Goal: Information Seeking & Learning: Learn about a topic

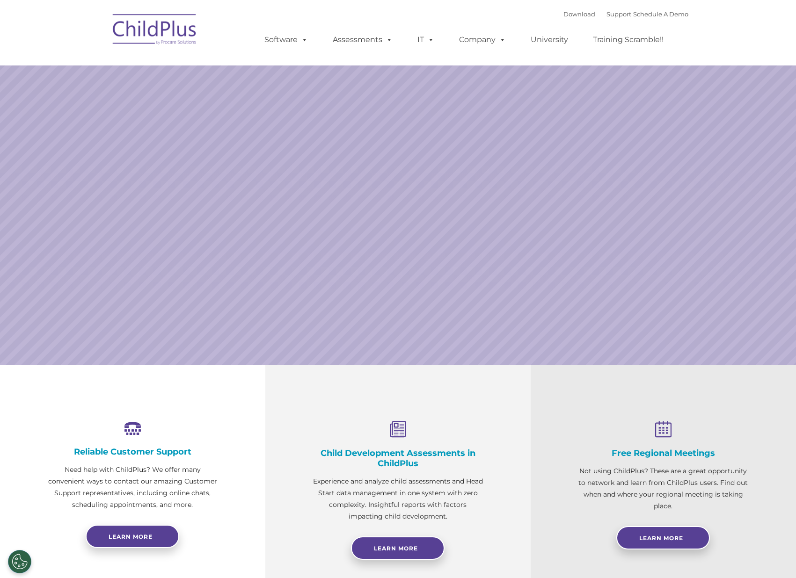
select select "MEDIUM"
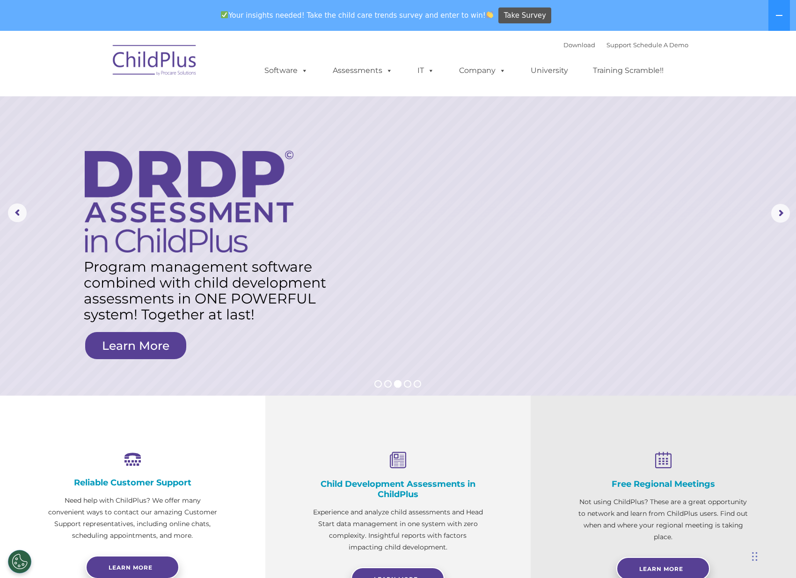
click at [787, 41] on nav "Download Support | Schedule A Demo  MENU MENU Software ChildPlus: The original…" at bounding box center [398, 64] width 796 height 66
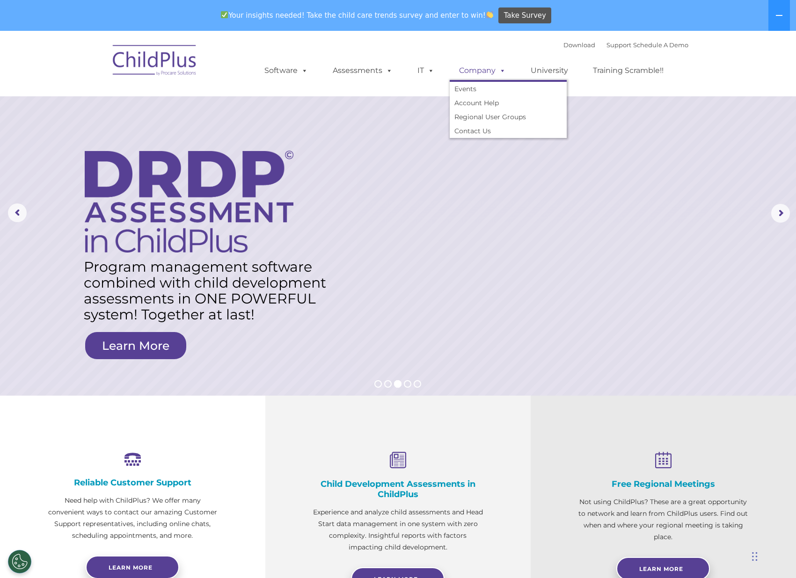
click at [490, 68] on link "Company" at bounding box center [483, 70] width 66 height 19
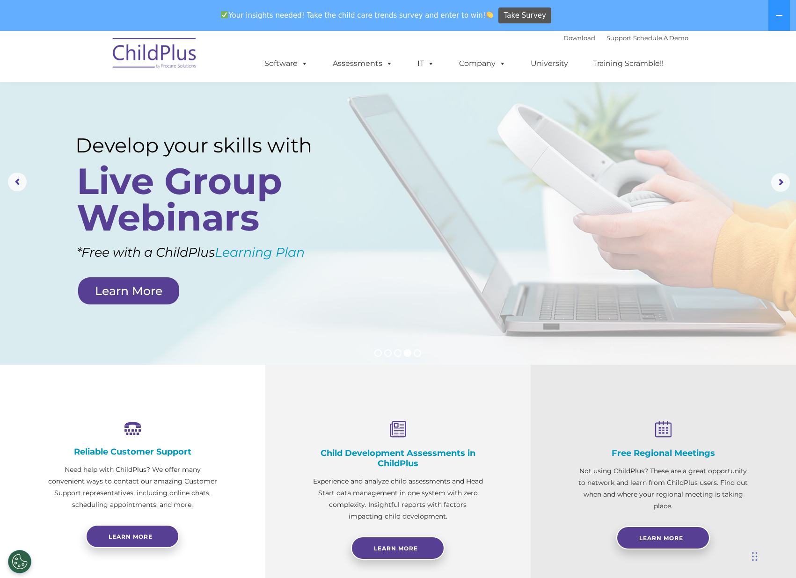
click at [441, 76] on ul "Software ChildPlus: The original and most widely-used Head Start data managemen…" at bounding box center [467, 63] width 443 height 37
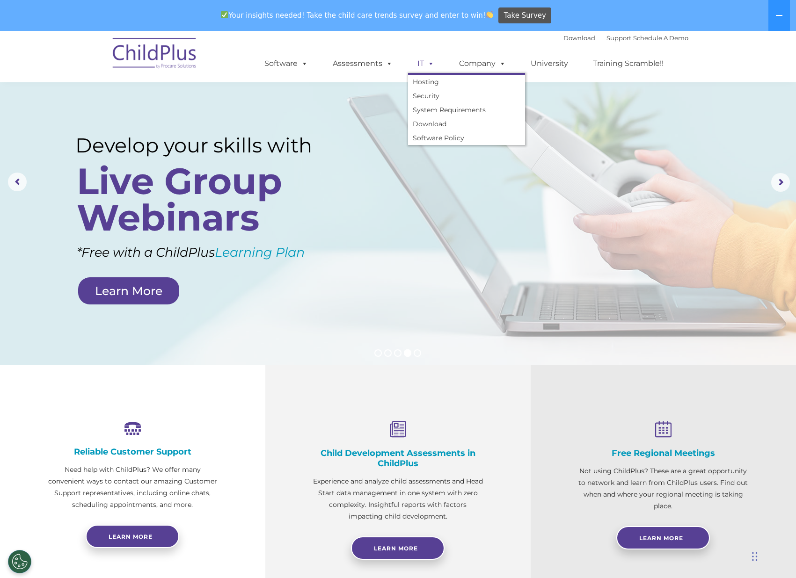
click at [431, 66] on span at bounding box center [429, 63] width 10 height 9
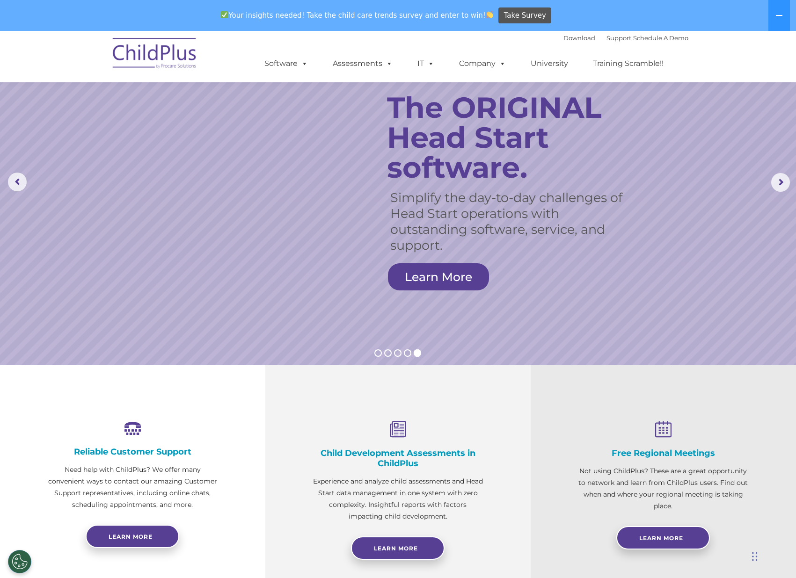
click at [408, 77] on ul "Software ChildPlus: The original and most widely-used Head Start data managemen…" at bounding box center [467, 63] width 443 height 37
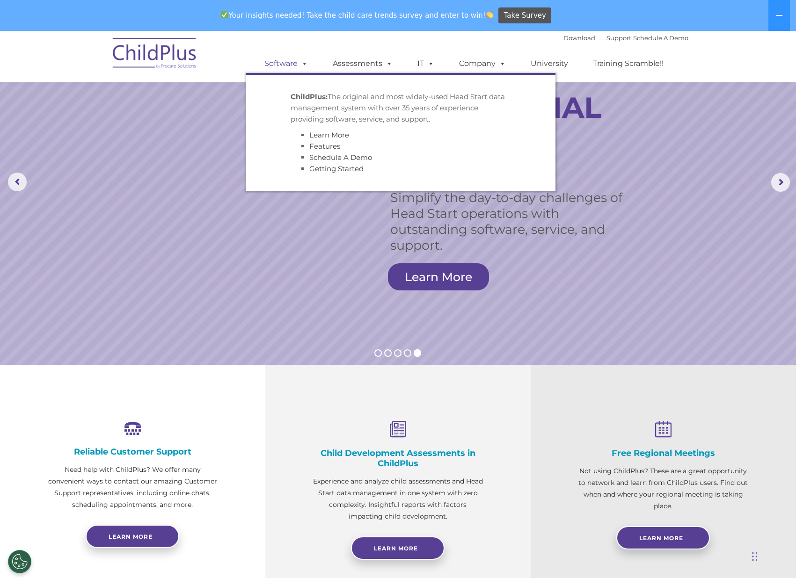
click at [291, 70] on link "Software" at bounding box center [286, 63] width 62 height 19
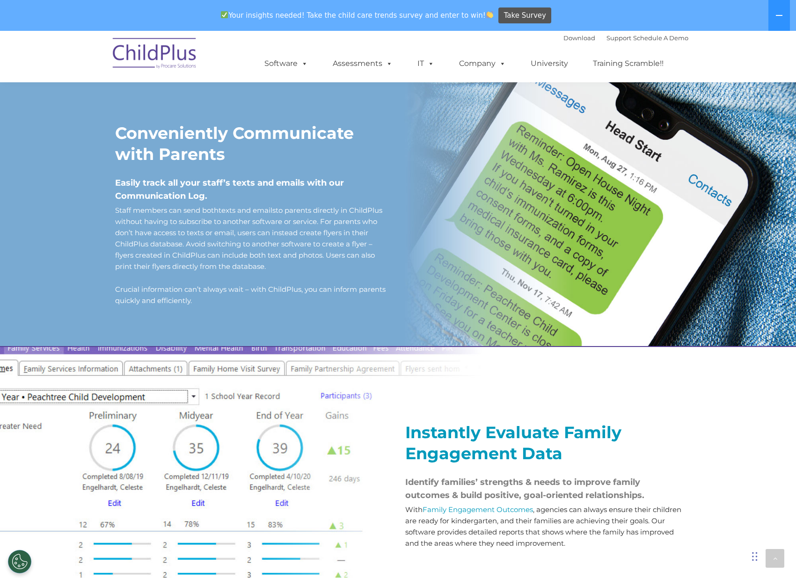
scroll to position [771, 0]
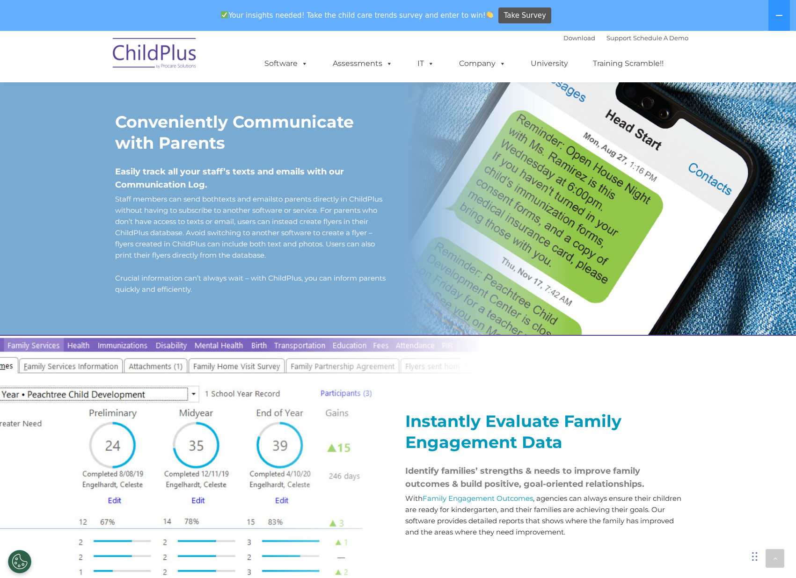
click at [228, 150] on h2 "Conveniently Communicate with Parents" at bounding box center [253, 132] width 276 height 42
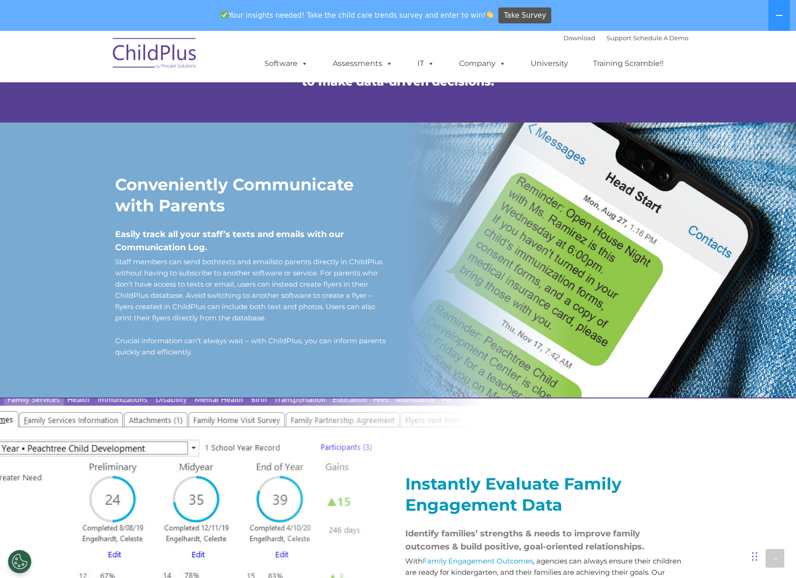
scroll to position [693, 0]
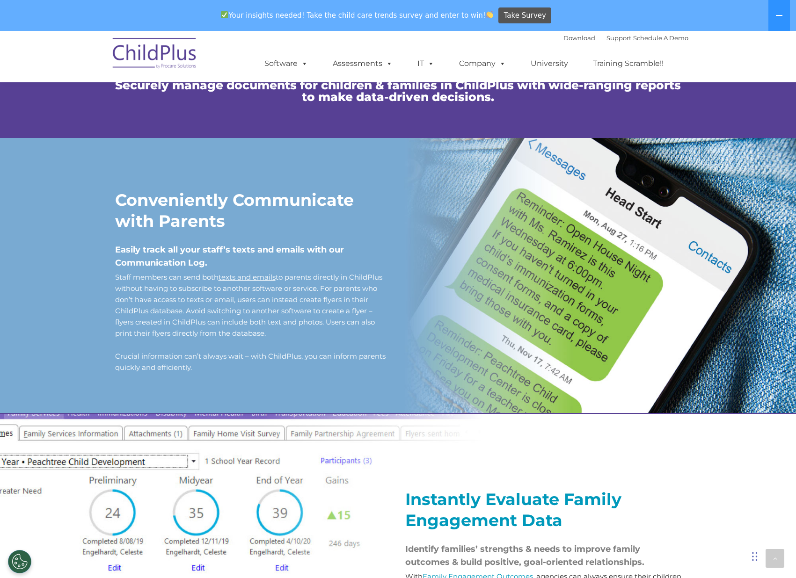
click at [246, 282] on link "texts and emails" at bounding box center [247, 277] width 57 height 9
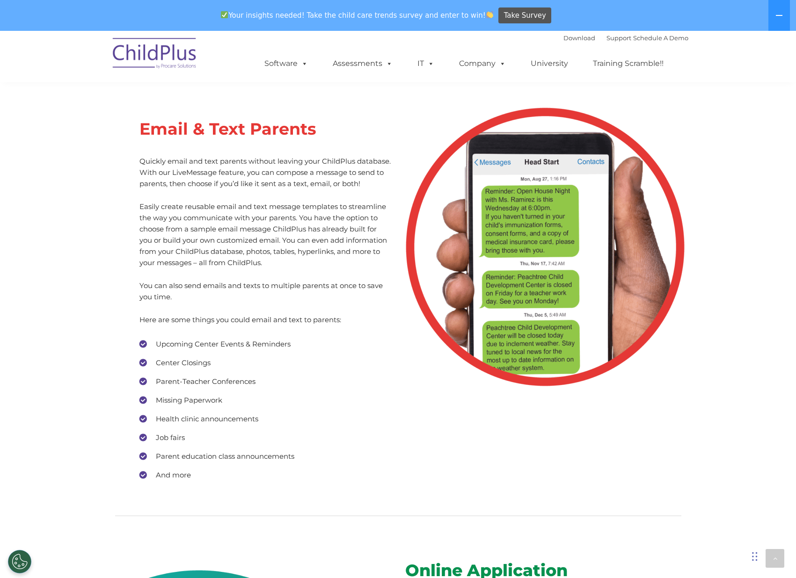
scroll to position [4272, 0]
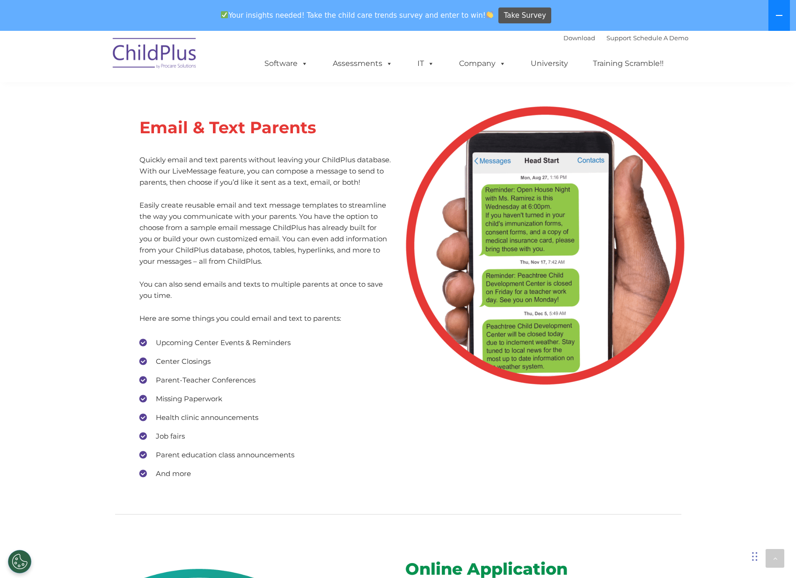
click at [774, 15] on button at bounding box center [779, 15] width 22 height 31
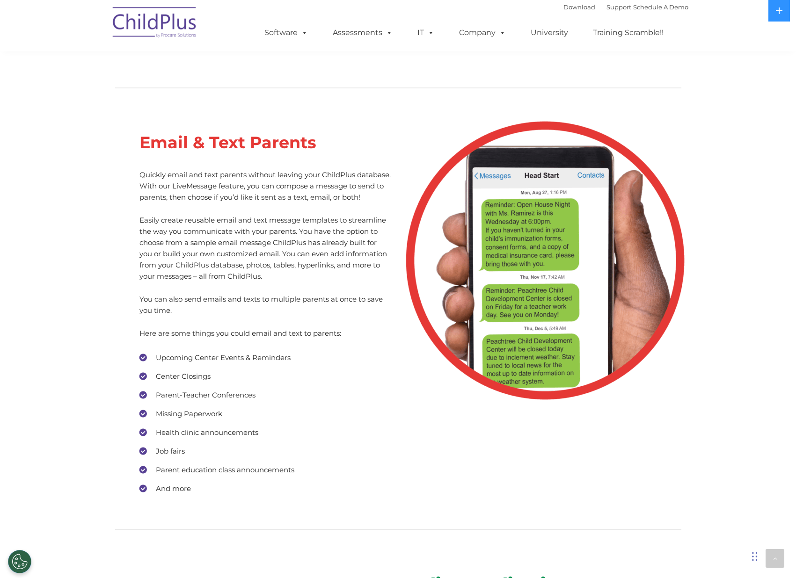
scroll to position [4226, 0]
